Goal: Information Seeking & Learning: Learn about a topic

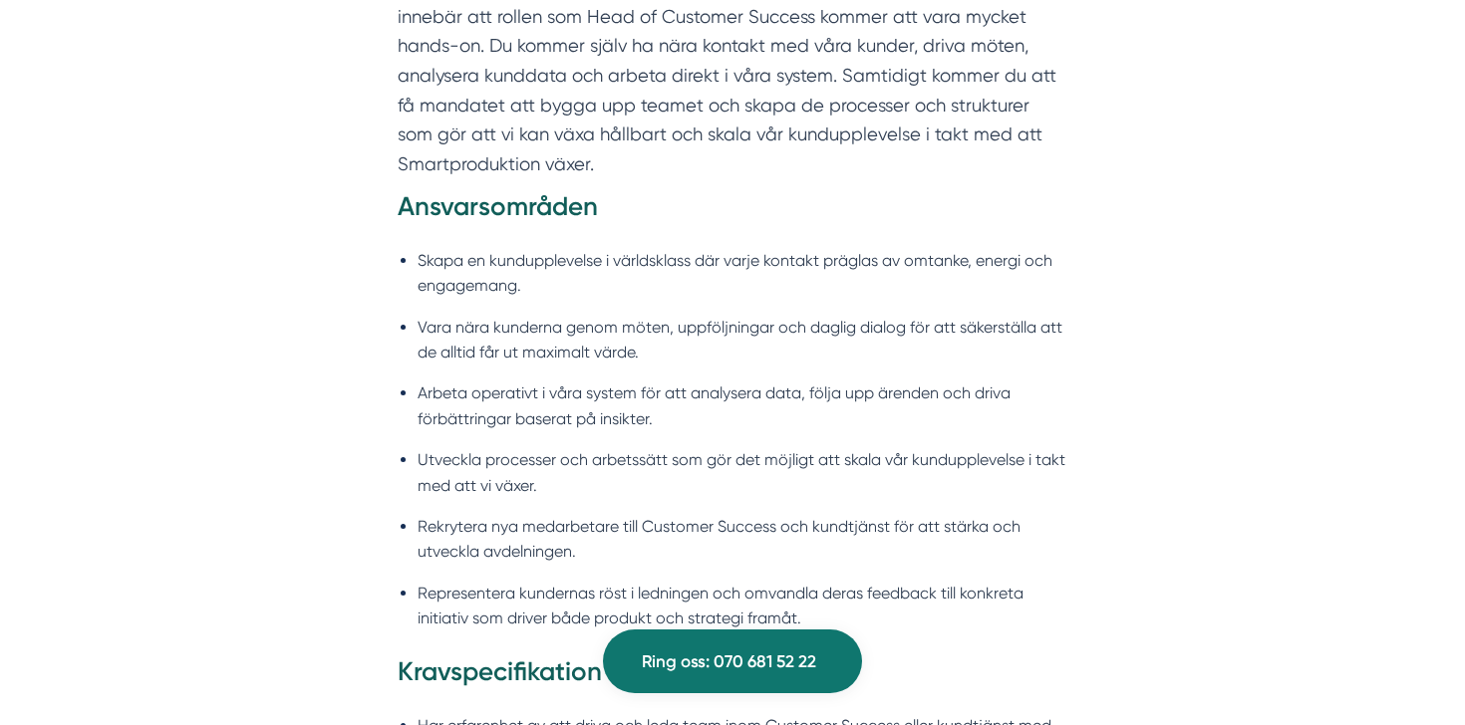
scroll to position [1473, 0]
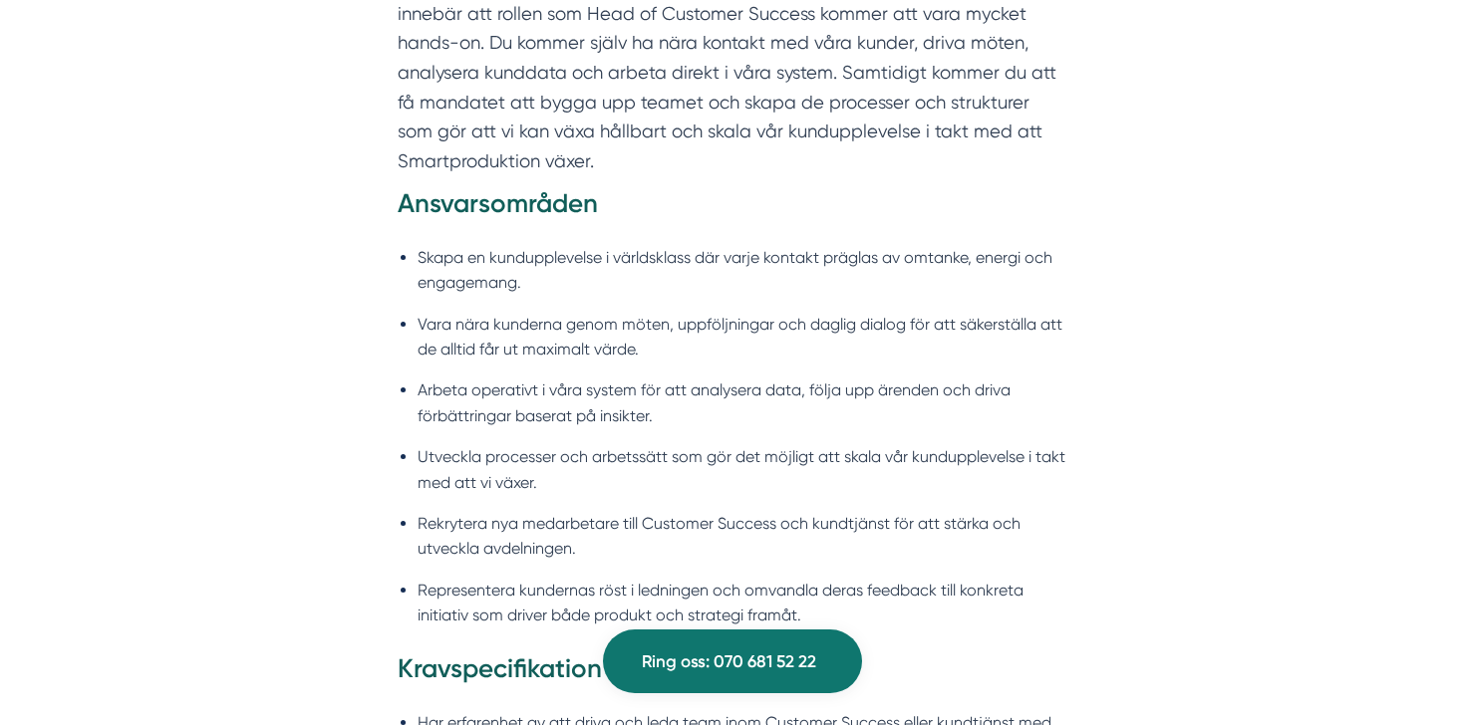
click at [1102, 301] on div "Angående rollen och framtiden Vi är i dagsläget ett litet team inom Customer Su…" at bounding box center [732, 410] width 765 height 975
click at [1084, 296] on div "Angående rollen och framtiden Vi är i dagsläget ett litet team inom Customer Su…" at bounding box center [732, 410] width 765 height 975
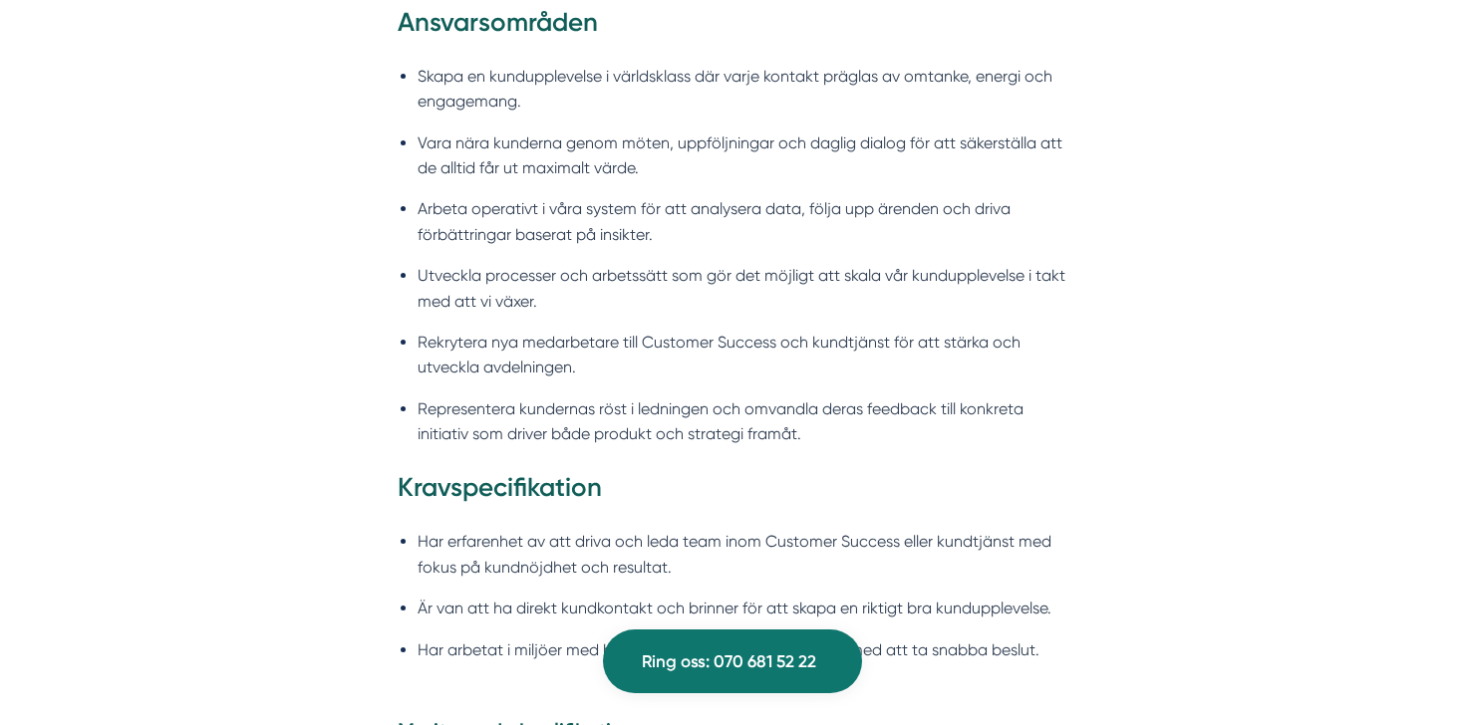
scroll to position [1656, 0]
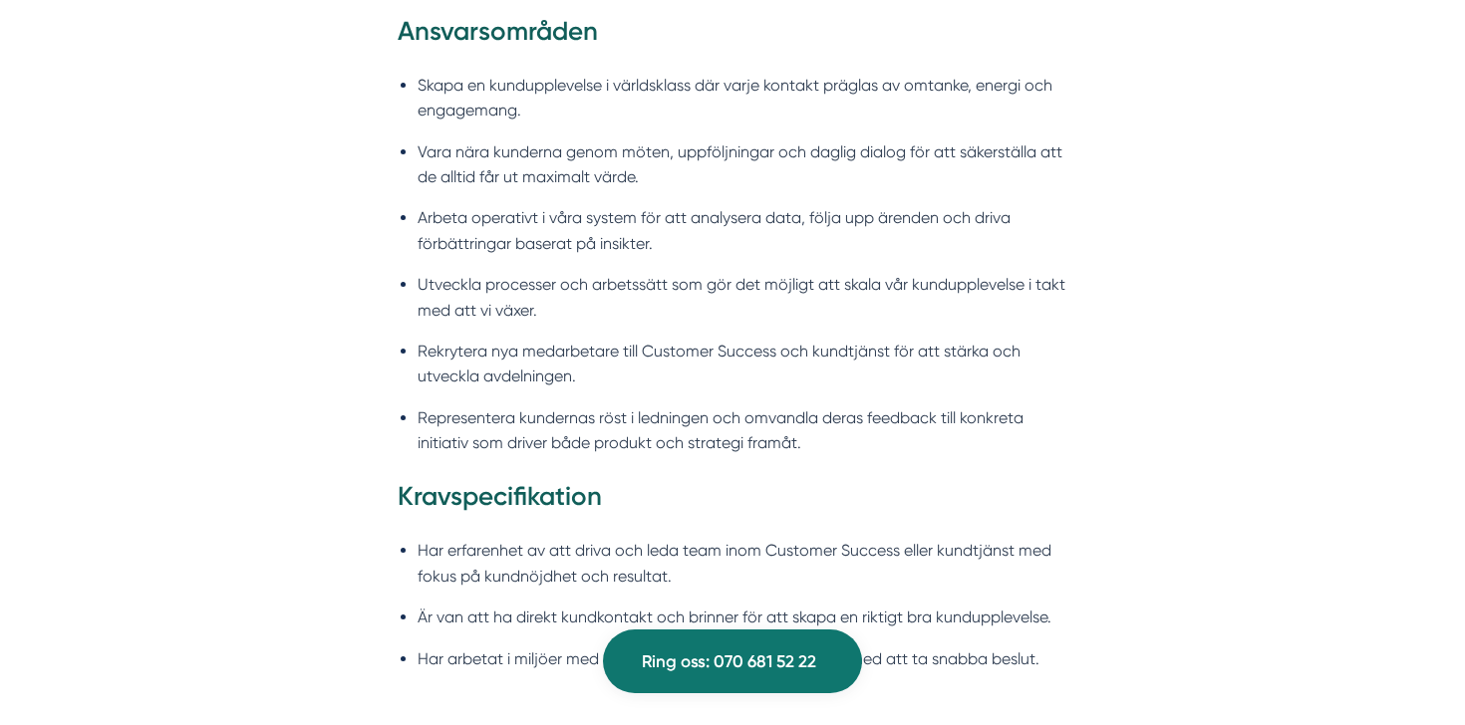
scroll to position [1651, 0]
